Goal: Check status: Check status

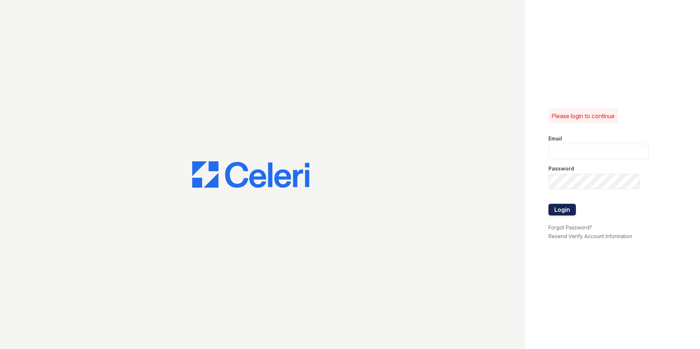
type input "gabriellejohnson@spmlv.com"
click at [564, 212] on button "Login" at bounding box center [561, 210] width 27 height 12
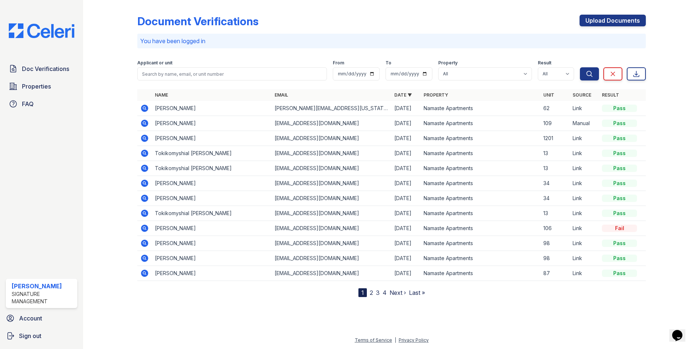
click at [146, 107] on icon at bounding box center [144, 108] width 7 height 7
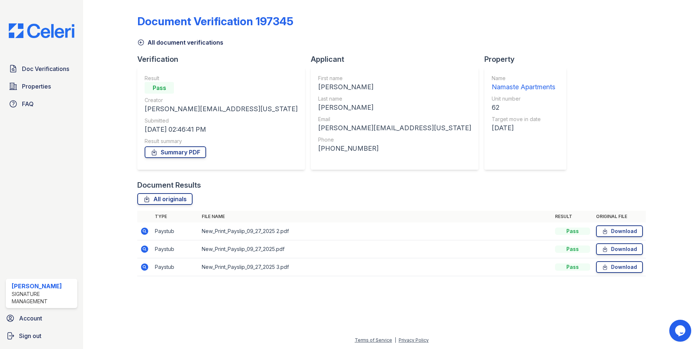
click at [144, 231] on icon at bounding box center [144, 231] width 2 height 2
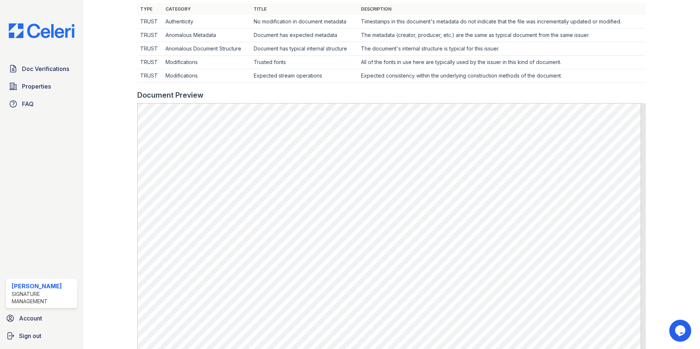
scroll to position [256, 0]
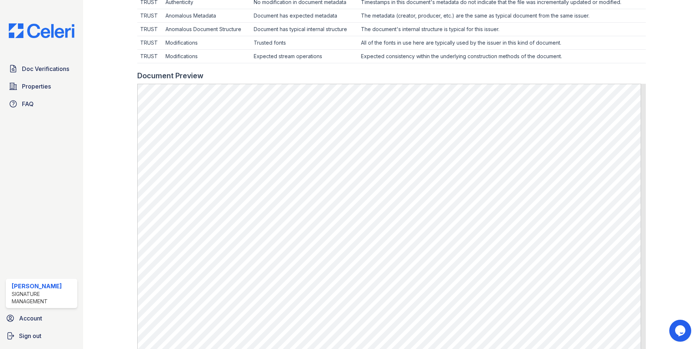
drag, startPoint x: 699, startPoint y: 197, endPoint x: 642, endPoint y: 162, distance: 67.3
click at [646, 162] on div at bounding box center [667, 90] width 42 height 686
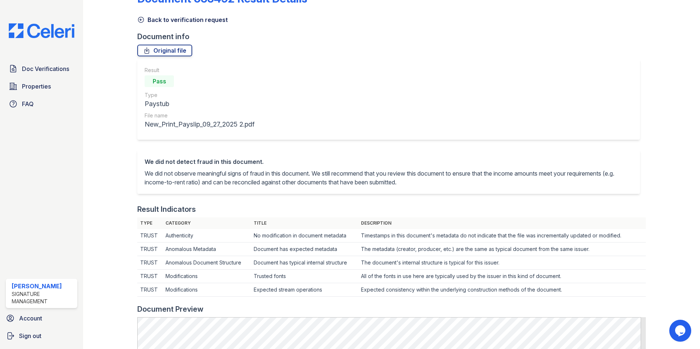
scroll to position [0, 0]
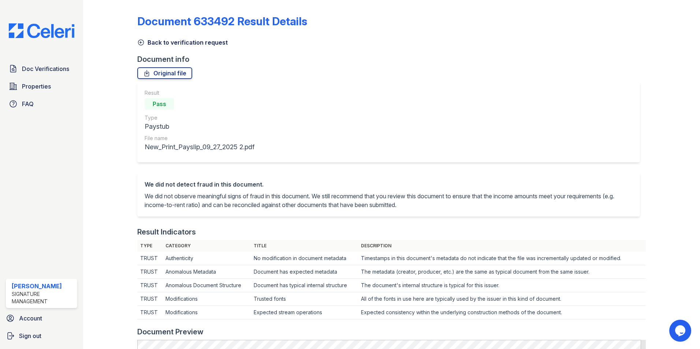
click at [144, 42] on icon at bounding box center [140, 42] width 7 height 7
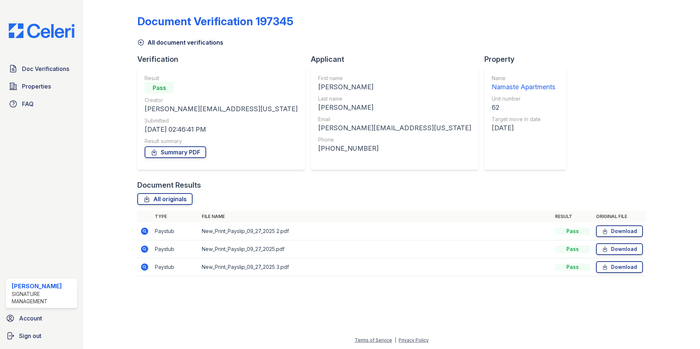
click at [144, 250] on icon at bounding box center [144, 249] width 7 height 7
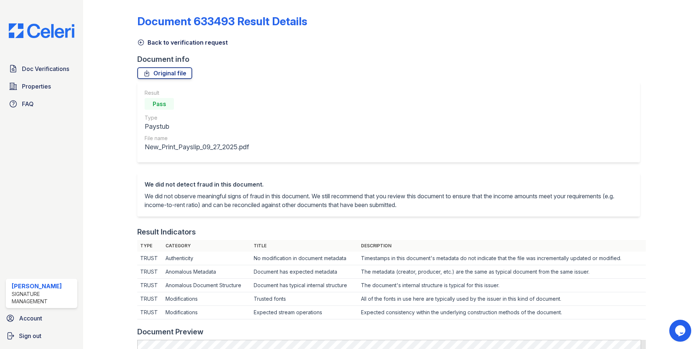
click at [153, 42] on link "Back to verification request" at bounding box center [182, 42] width 90 height 9
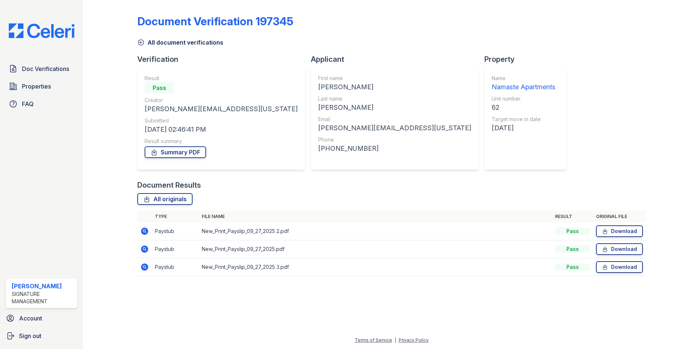
click at [147, 268] on icon at bounding box center [144, 267] width 7 height 7
